Goal: Task Accomplishment & Management: Manage account settings

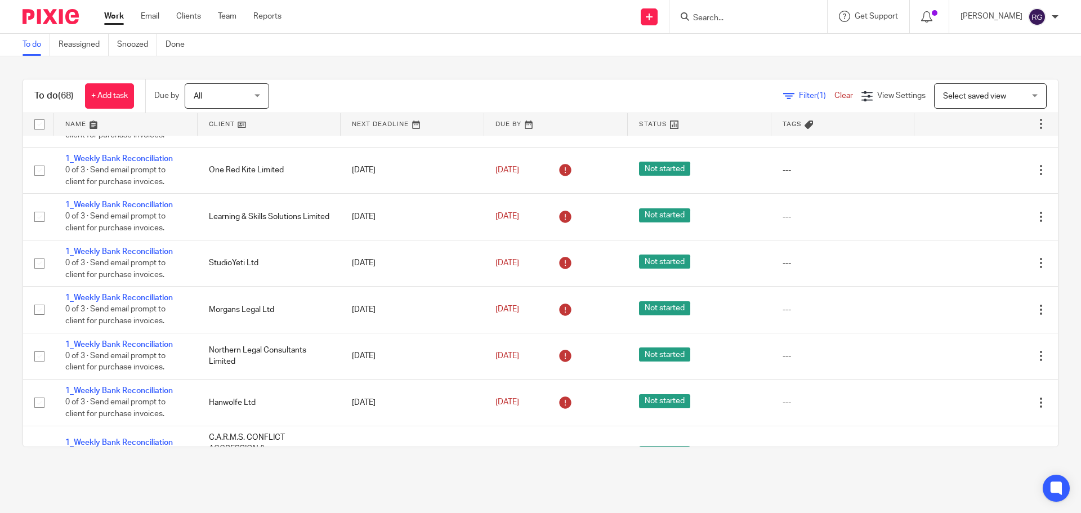
scroll to position [676, 0]
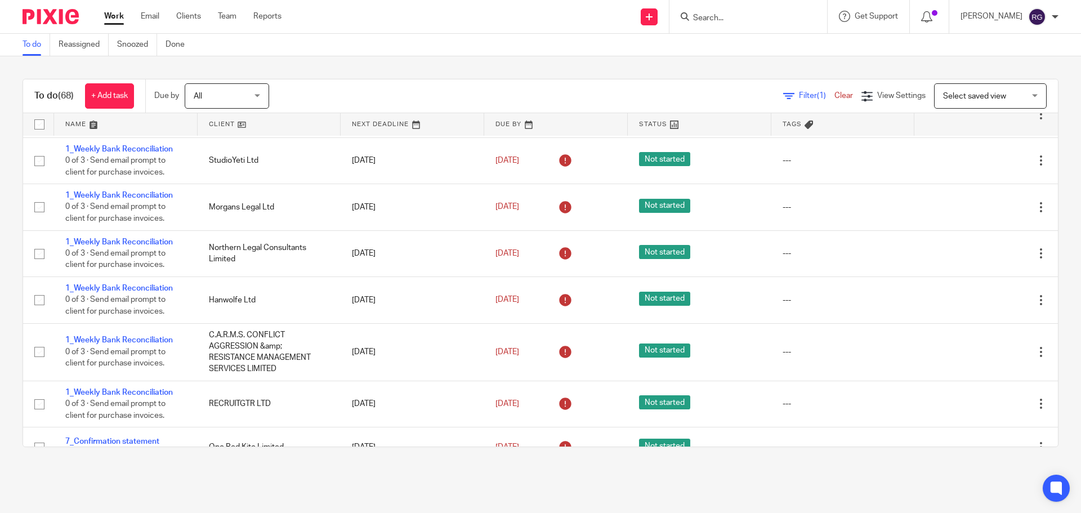
click at [708, 15] on input "Search" at bounding box center [742, 19] width 101 height 10
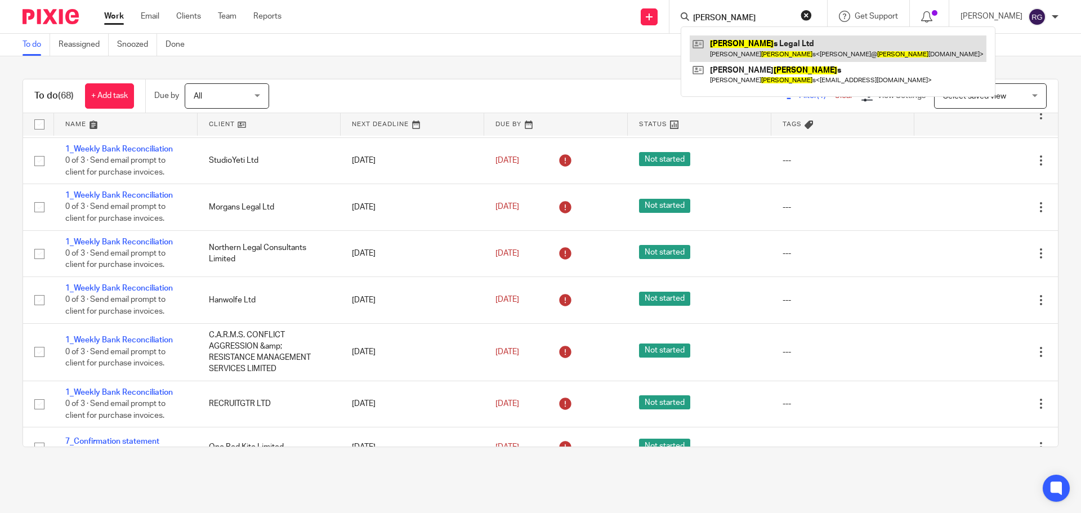
type input "morgan"
click at [762, 40] on link at bounding box center [838, 48] width 297 height 26
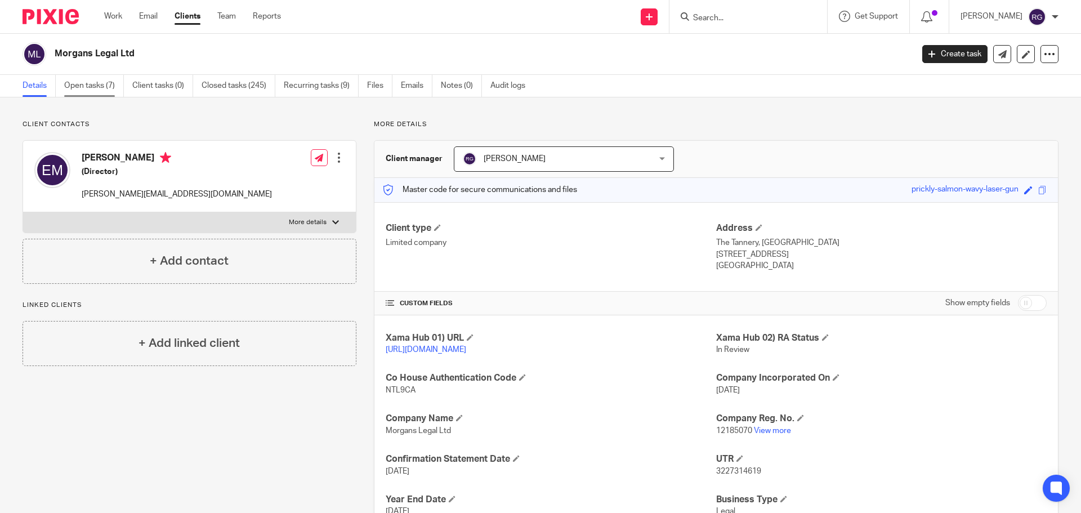
click at [86, 84] on link "Open tasks (7)" at bounding box center [94, 86] width 60 height 22
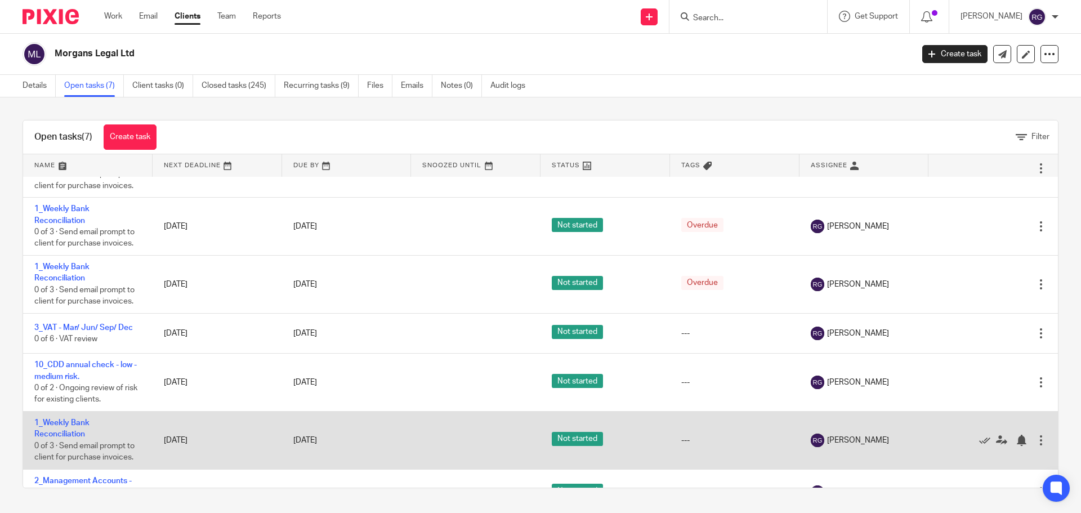
scroll to position [65, 0]
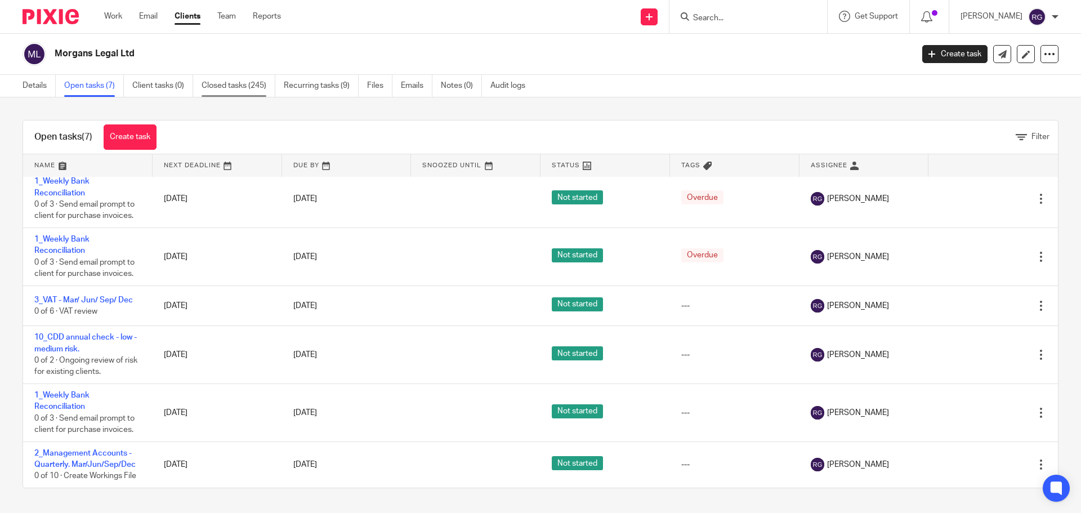
click at [239, 83] on link "Closed tasks (245)" at bounding box center [239, 86] width 74 height 22
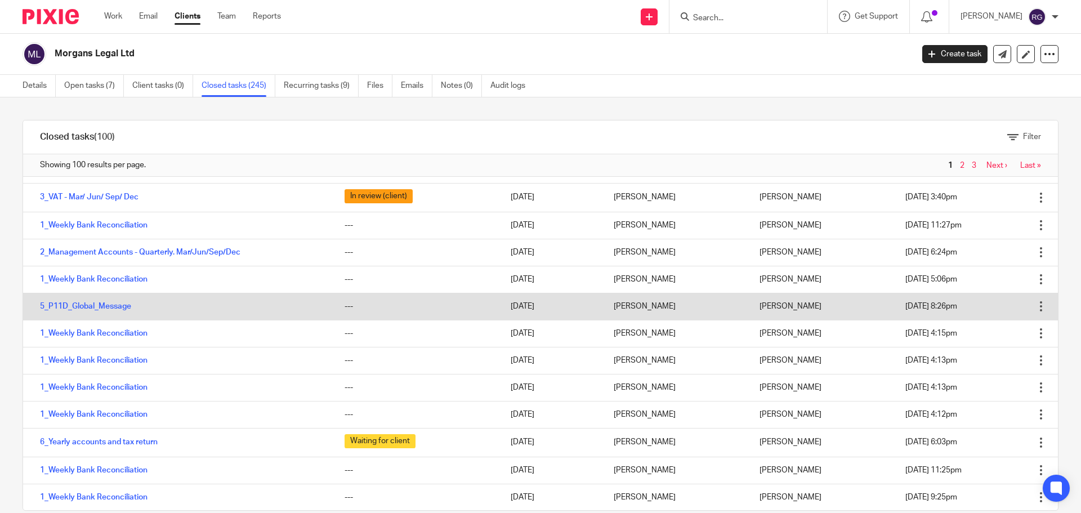
scroll to position [338, 0]
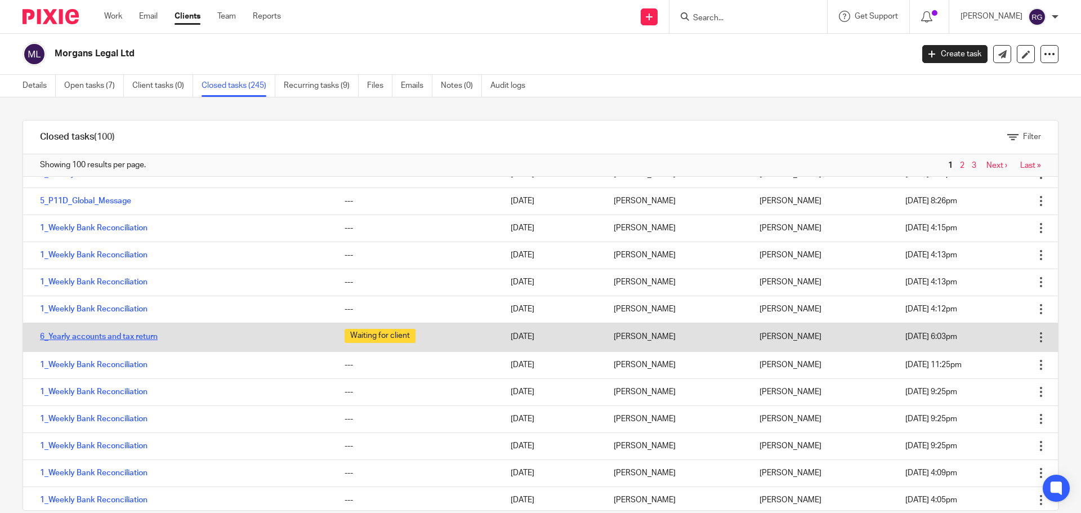
click at [136, 334] on link "6_Yearly accounts and tax return" at bounding box center [99, 337] width 118 height 8
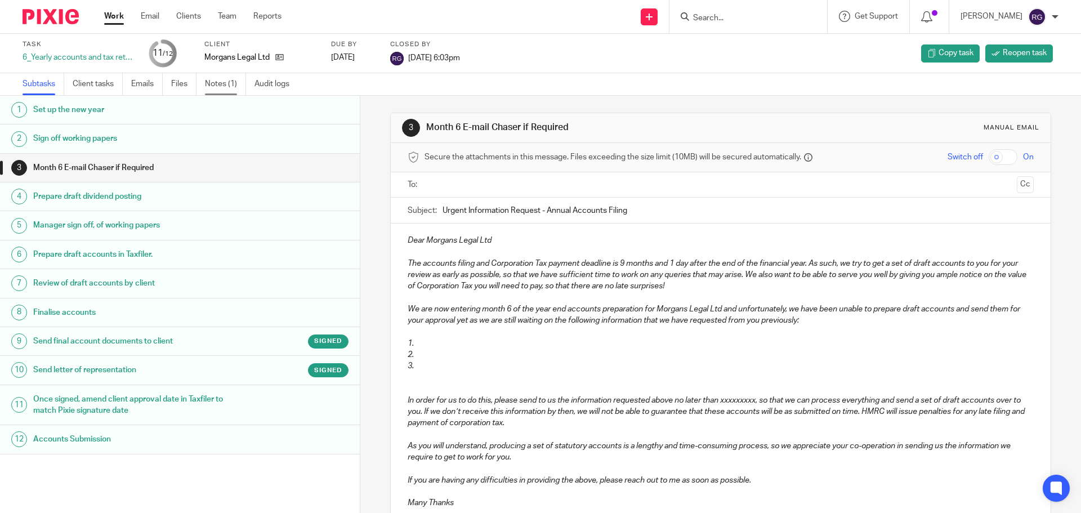
click at [224, 84] on link "Notes (1)" at bounding box center [225, 84] width 41 height 22
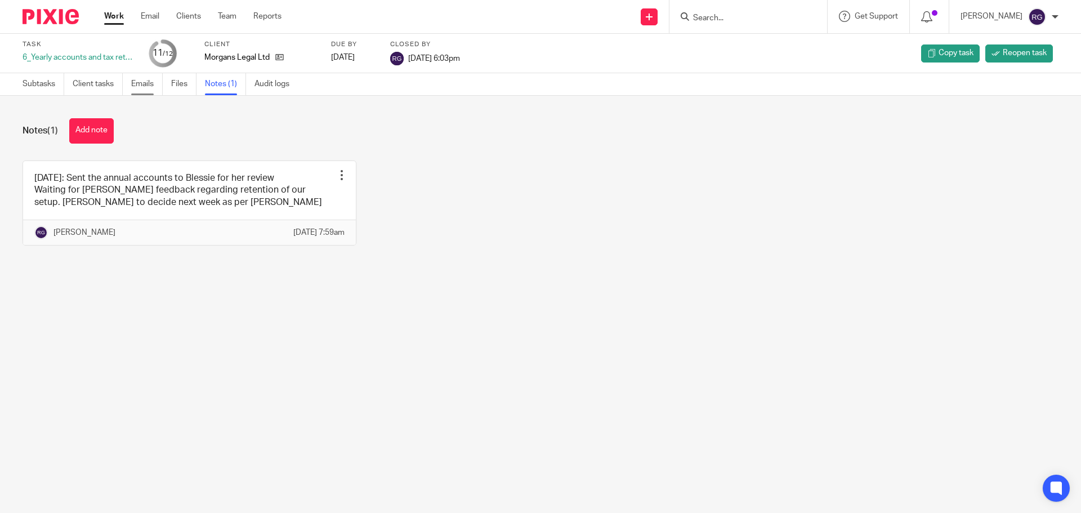
click at [141, 83] on link "Emails" at bounding box center [147, 84] width 32 height 22
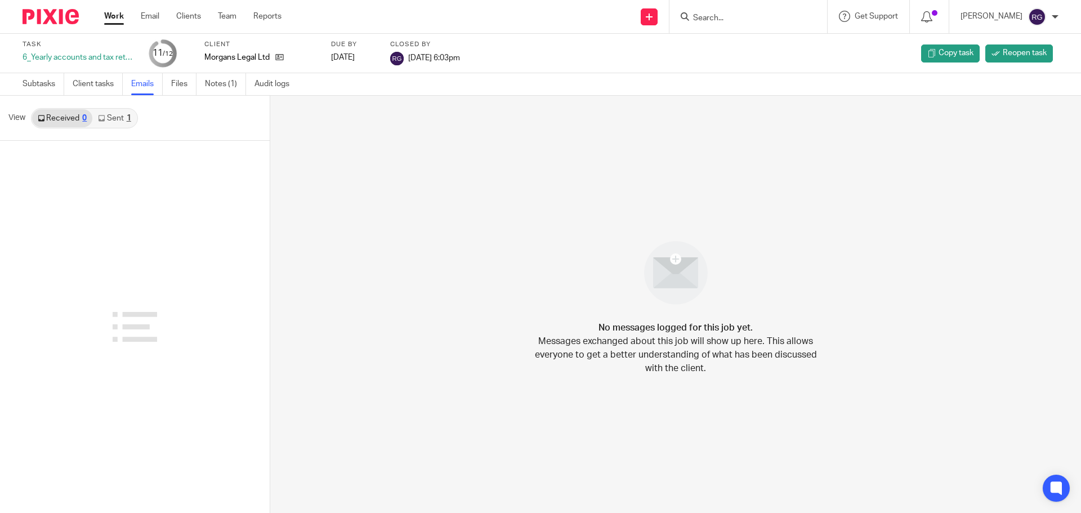
click at [121, 118] on link "Sent 1" at bounding box center [114, 118] width 44 height 18
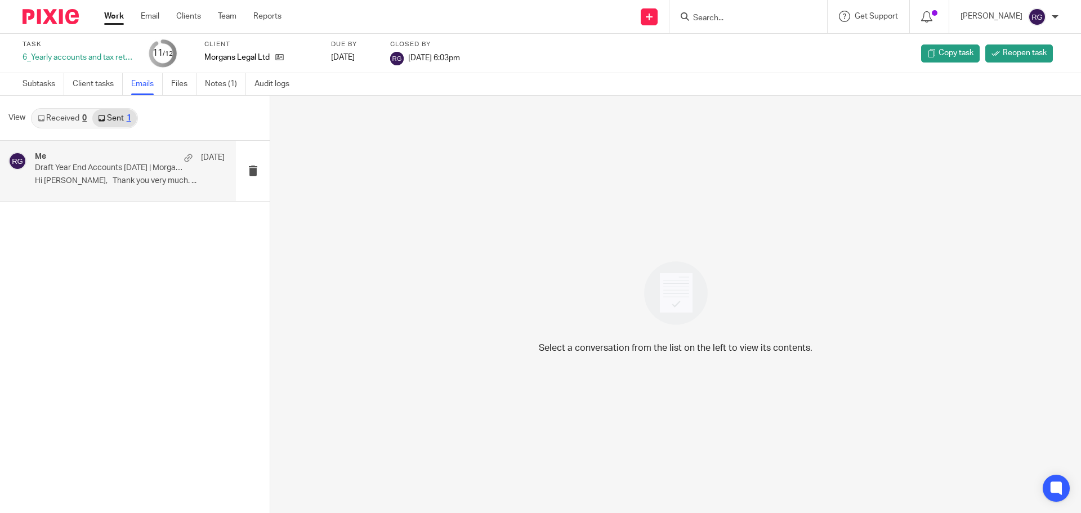
click at [114, 168] on p "Draft Year End Accounts Sep 2024 | Morgans Legal" at bounding box center [111, 168] width 152 height 10
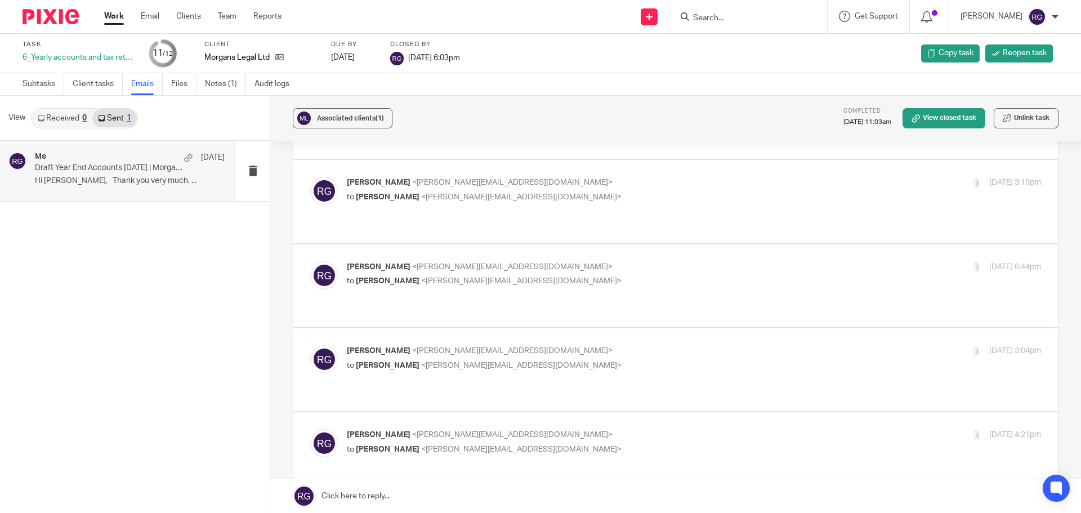
scroll to position [113, 0]
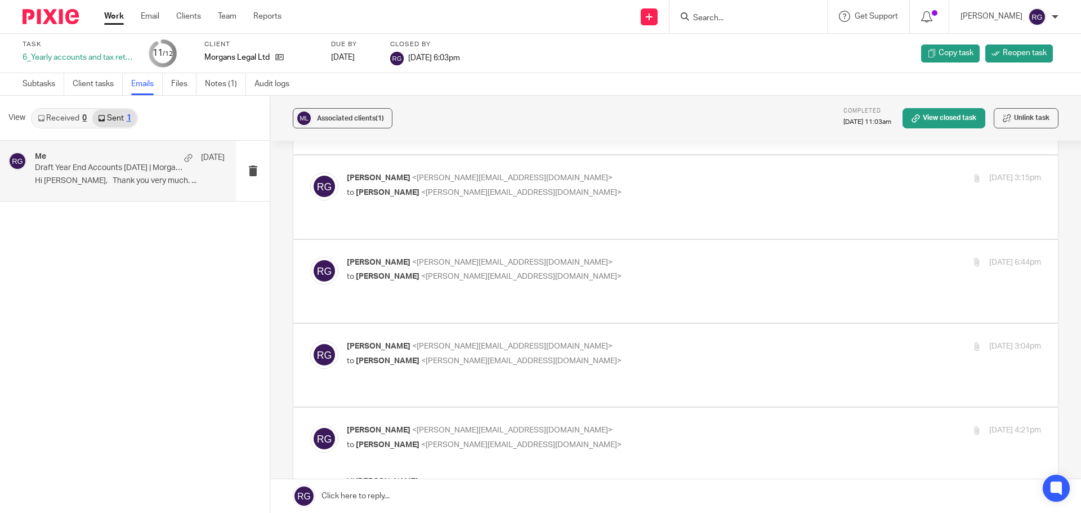
click at [118, 15] on link "Work" at bounding box center [114, 16] width 20 height 11
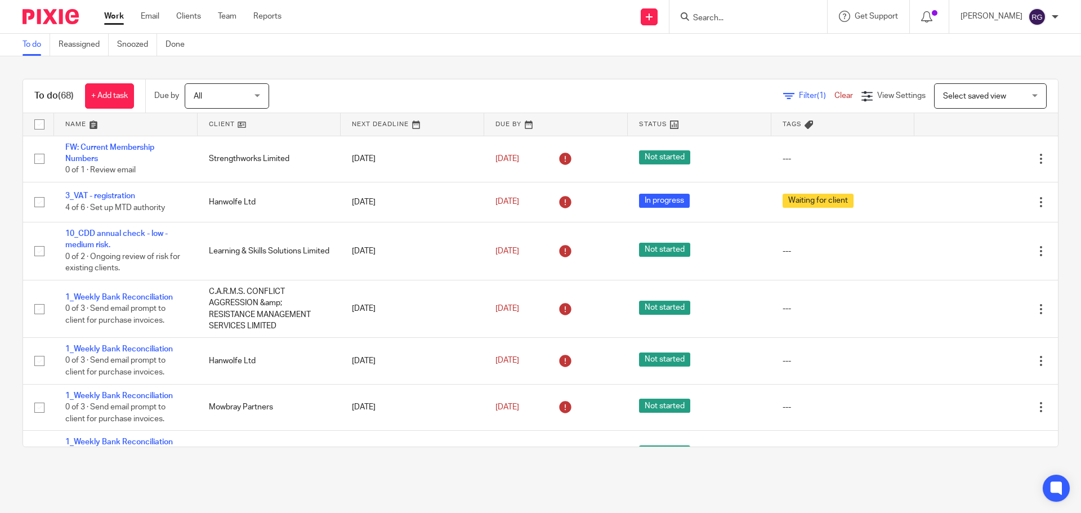
click at [755, 12] on form at bounding box center [752, 17] width 120 height 14
click at [712, 17] on input "Search" at bounding box center [742, 19] width 101 height 10
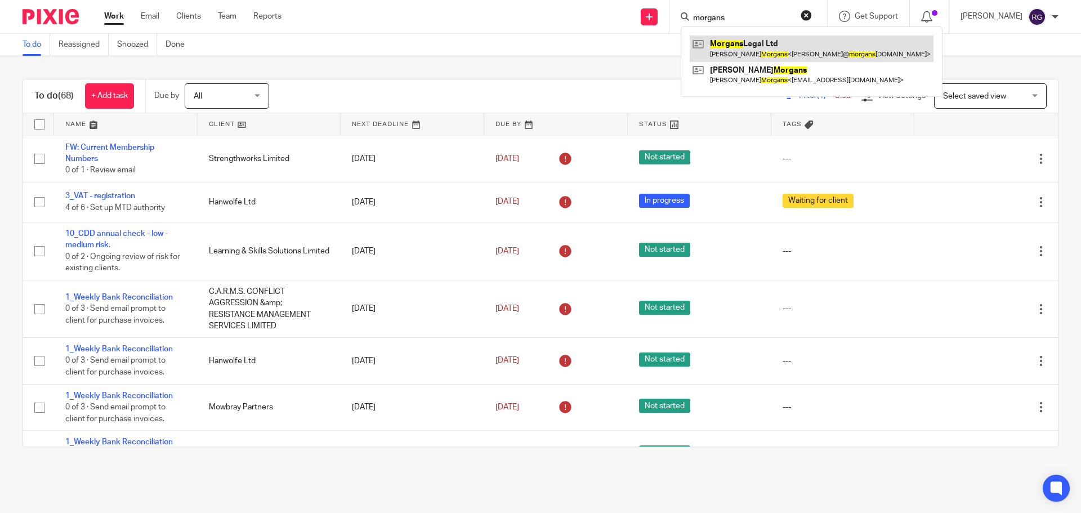
type input "morgans"
click at [785, 46] on link at bounding box center [812, 48] width 244 height 26
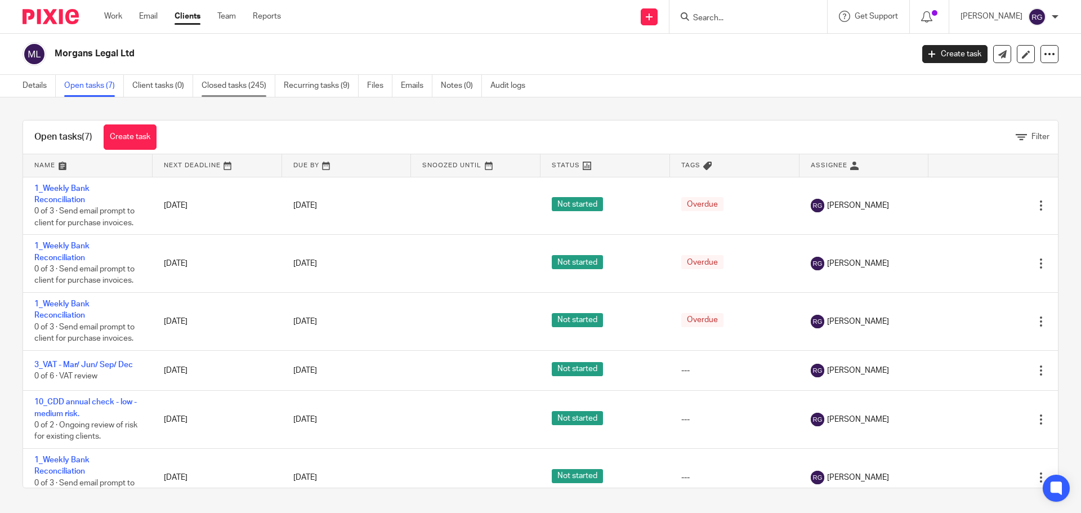
click at [244, 84] on link "Closed tasks (245)" at bounding box center [239, 86] width 74 height 22
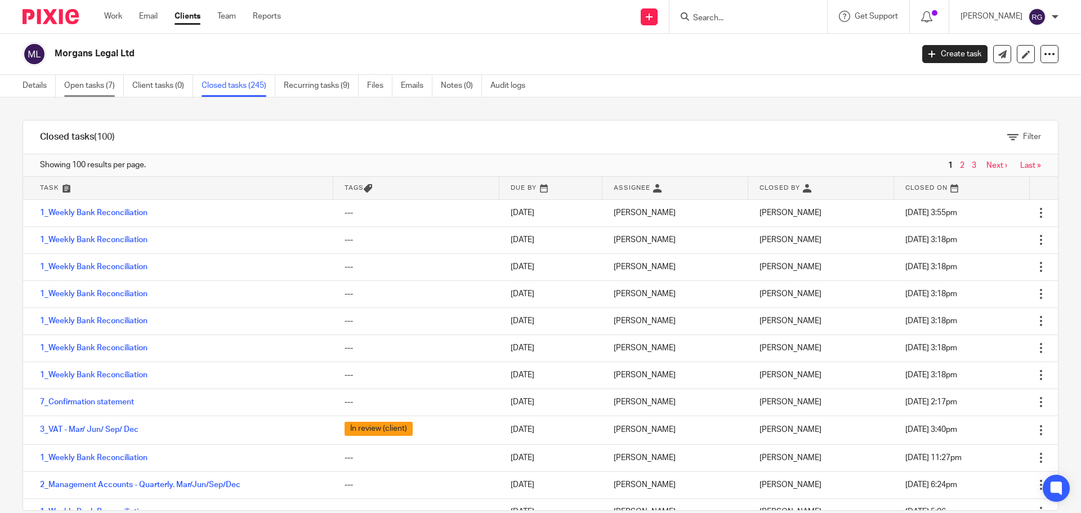
click at [84, 79] on link "Open tasks (7)" at bounding box center [94, 86] width 60 height 22
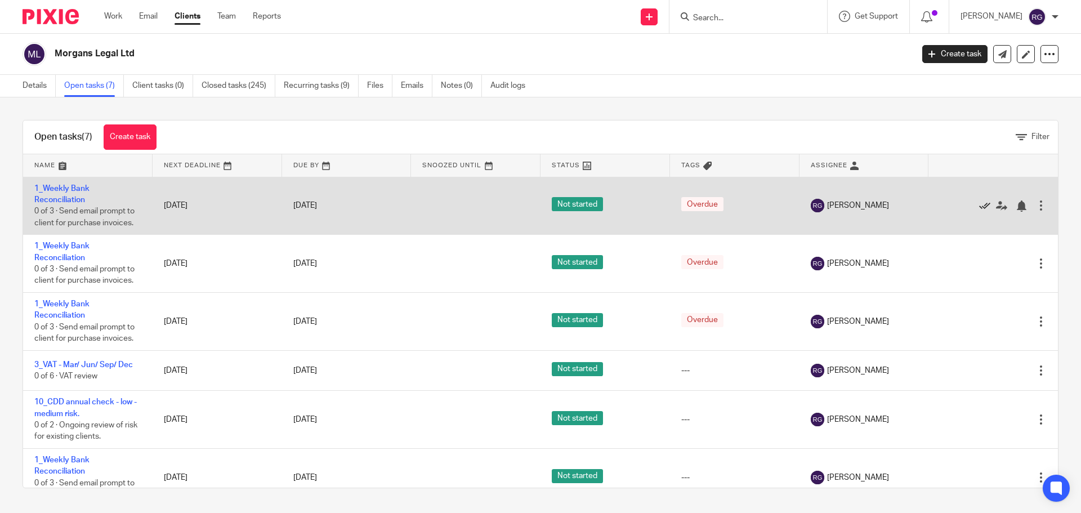
click at [979, 205] on icon at bounding box center [984, 205] width 11 height 11
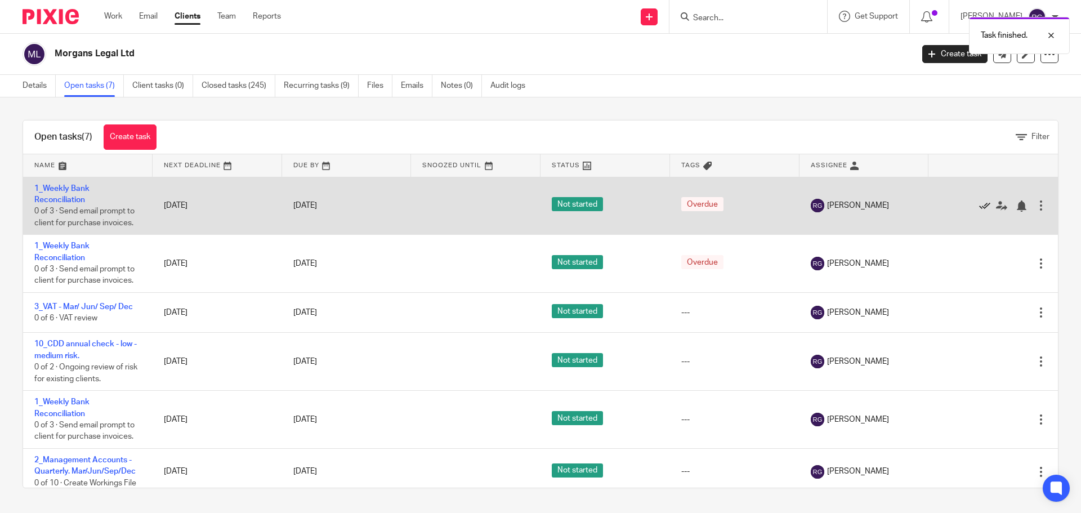
click at [979, 205] on icon at bounding box center [984, 205] width 11 height 11
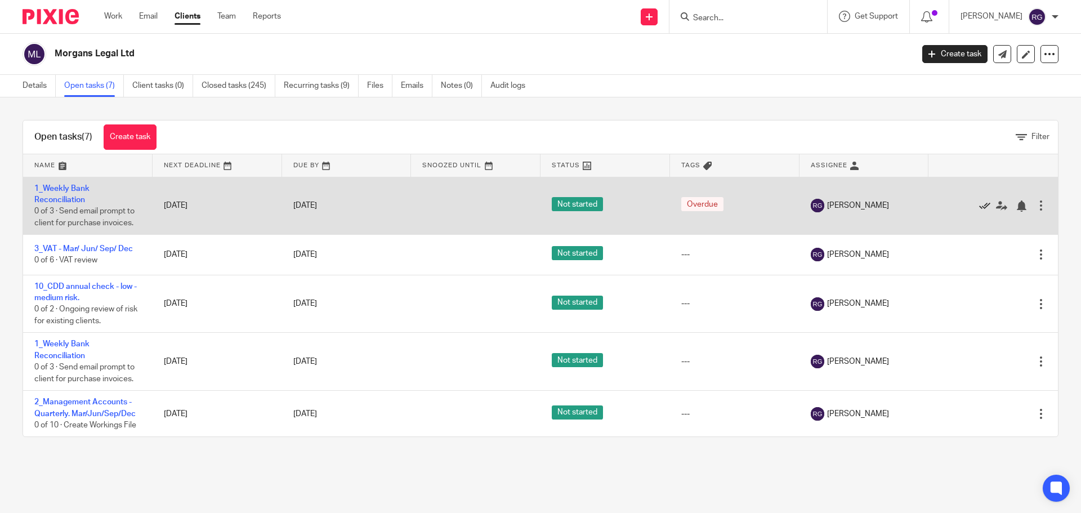
click at [979, 204] on icon at bounding box center [984, 205] width 11 height 11
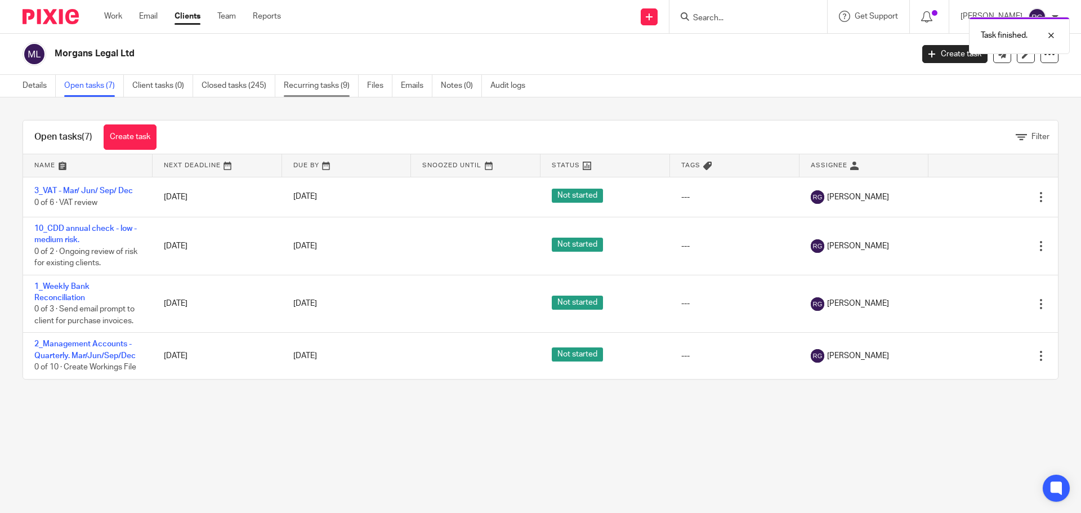
click at [319, 85] on link "Recurring tasks (9)" at bounding box center [321, 86] width 75 height 22
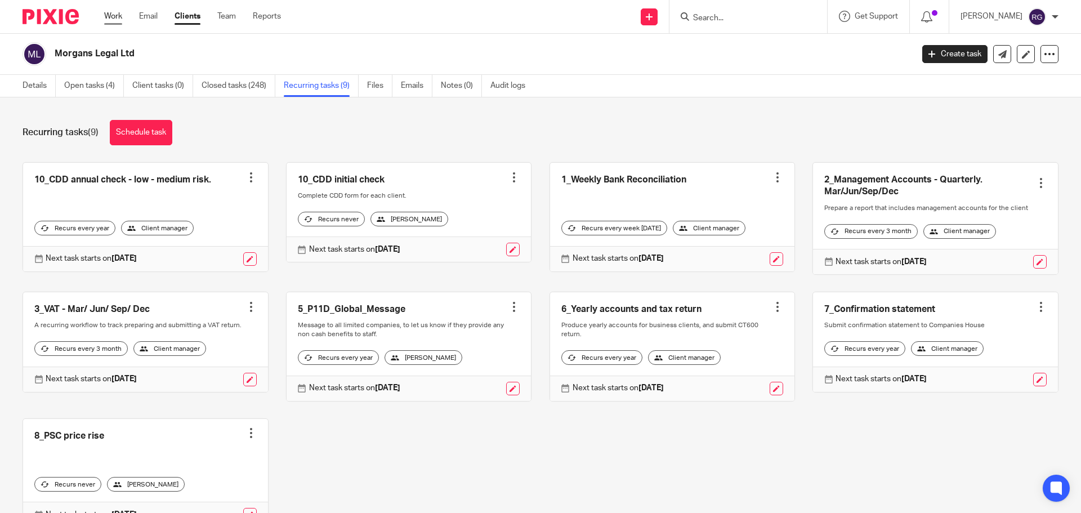
click at [112, 14] on link "Work" at bounding box center [113, 16] width 18 height 11
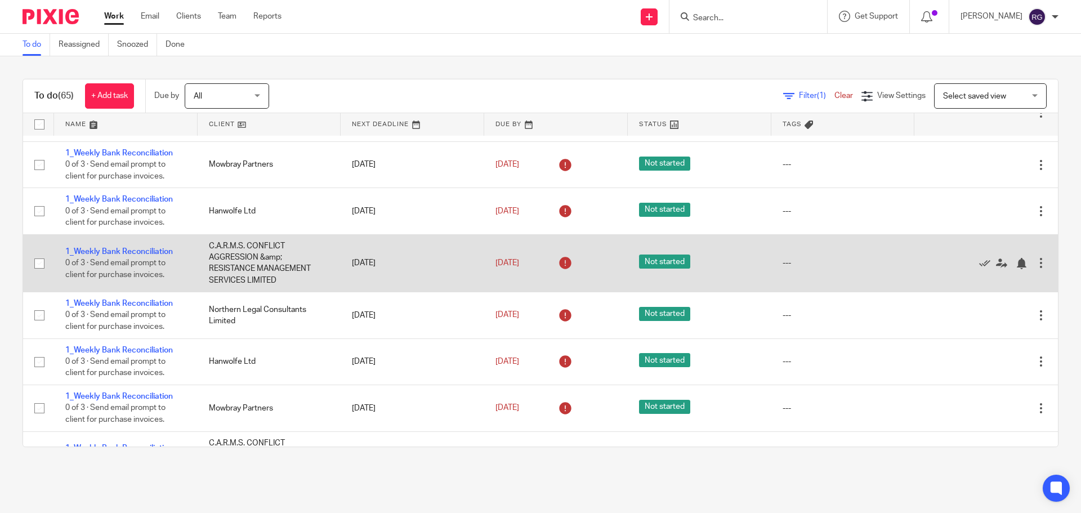
scroll to position [113, 0]
